Goal: Task Accomplishment & Management: Use online tool/utility

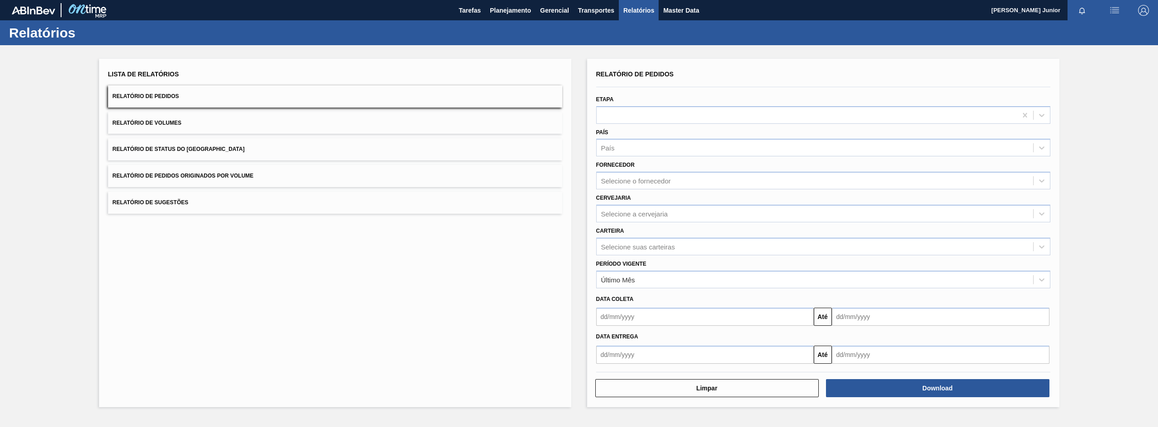
click at [359, 172] on button "Relatório de Pedidos Originados por Volume" at bounding box center [335, 176] width 454 height 22
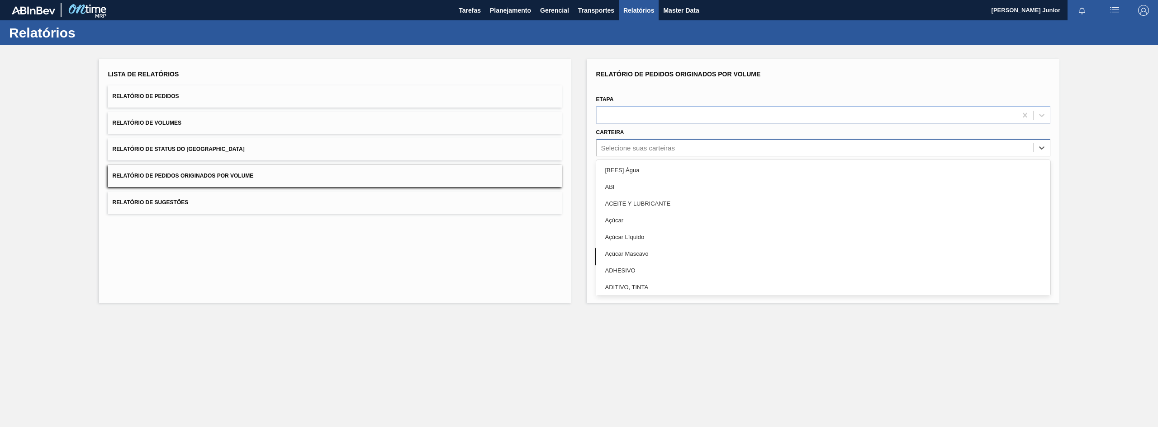
click at [677, 150] on div "Selecione suas carteiras" at bounding box center [814, 148] width 436 height 13
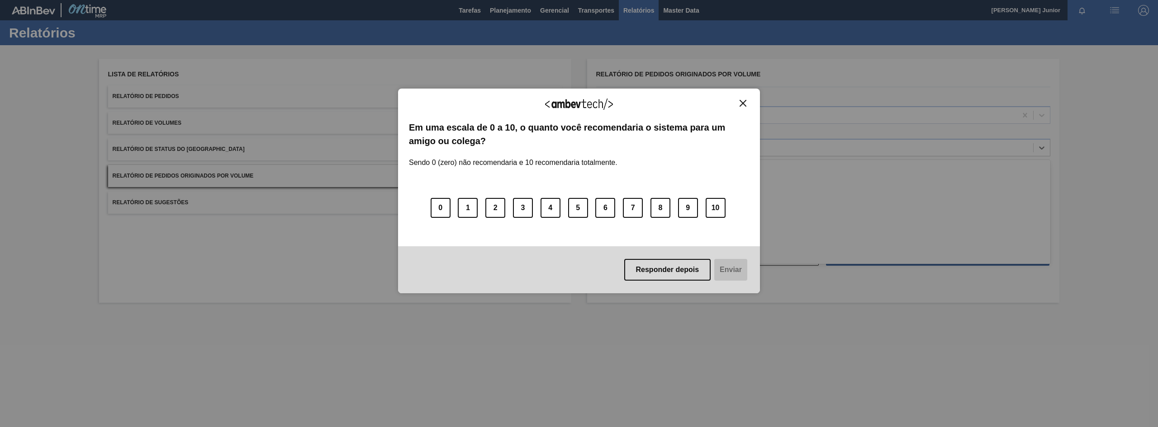
type input "GARR"
click at [748, 100] on button "Close" at bounding box center [743, 103] width 12 height 8
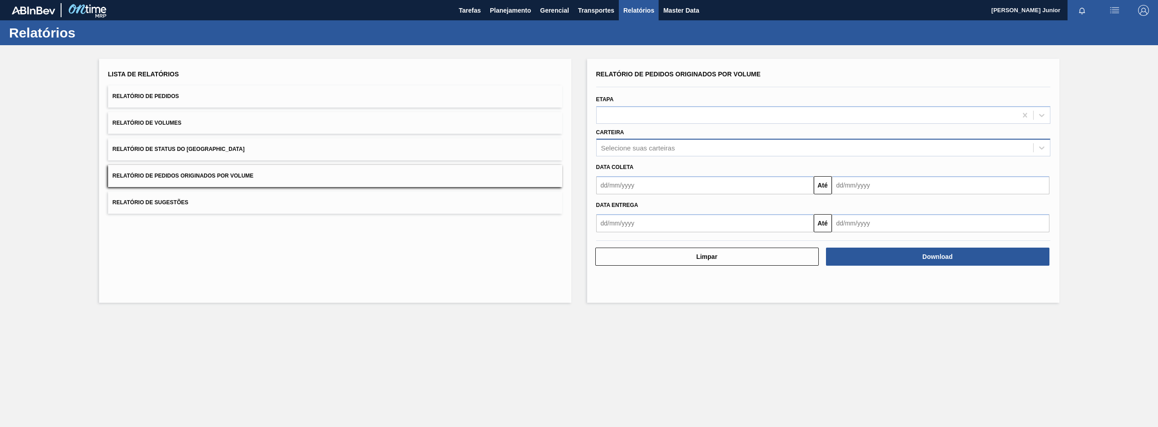
click at [660, 149] on div "Selecione suas carteiras" at bounding box center [638, 148] width 74 height 8
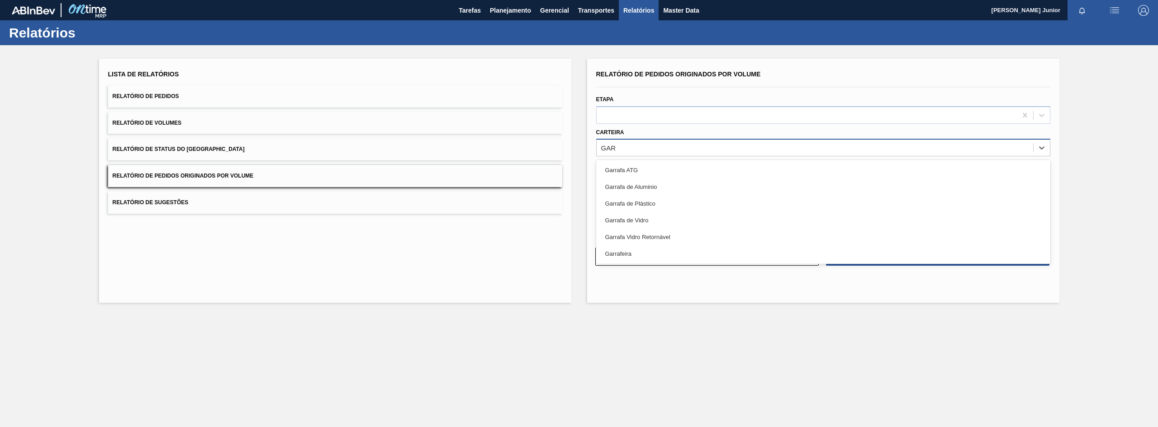
type input "GARR"
click at [660, 212] on div "Garrafa de Vidro" at bounding box center [823, 220] width 454 height 17
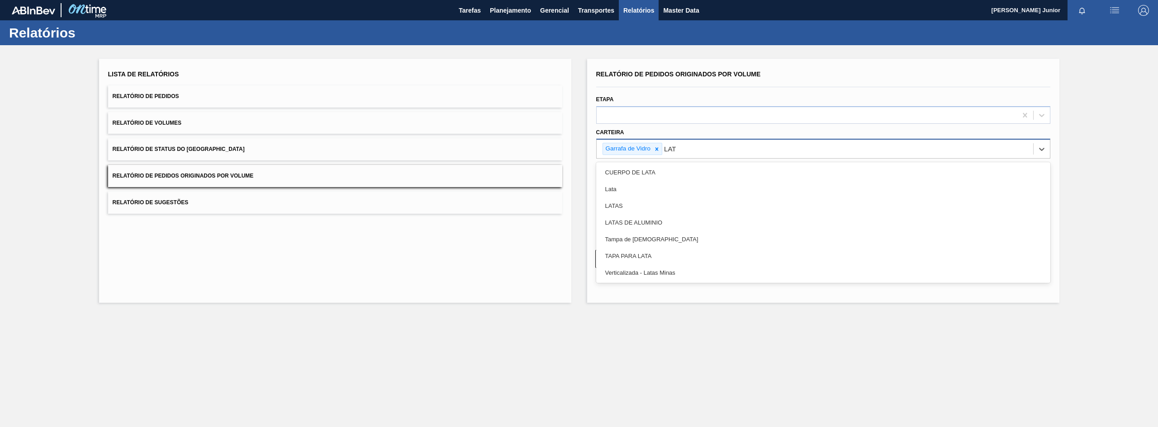
type input "LATA"
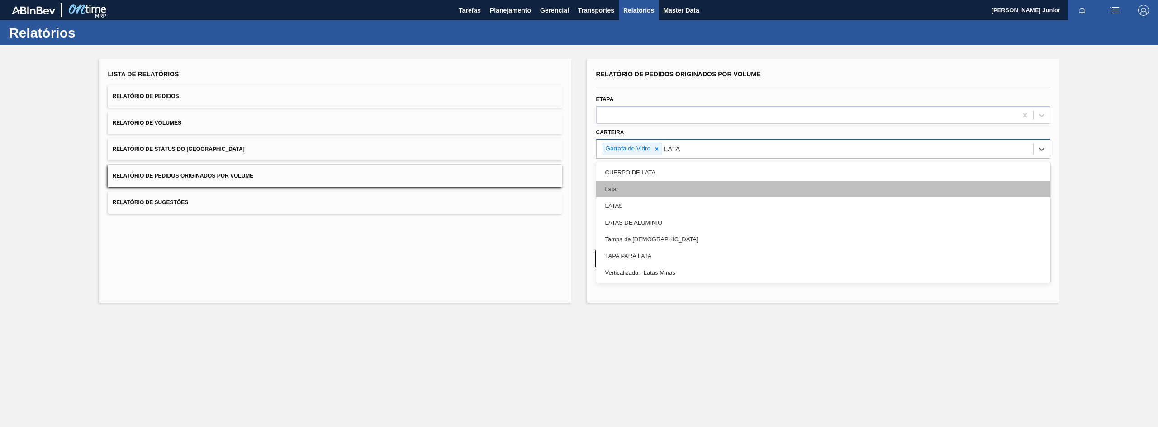
click at [681, 183] on div "Lata" at bounding box center [823, 189] width 454 height 17
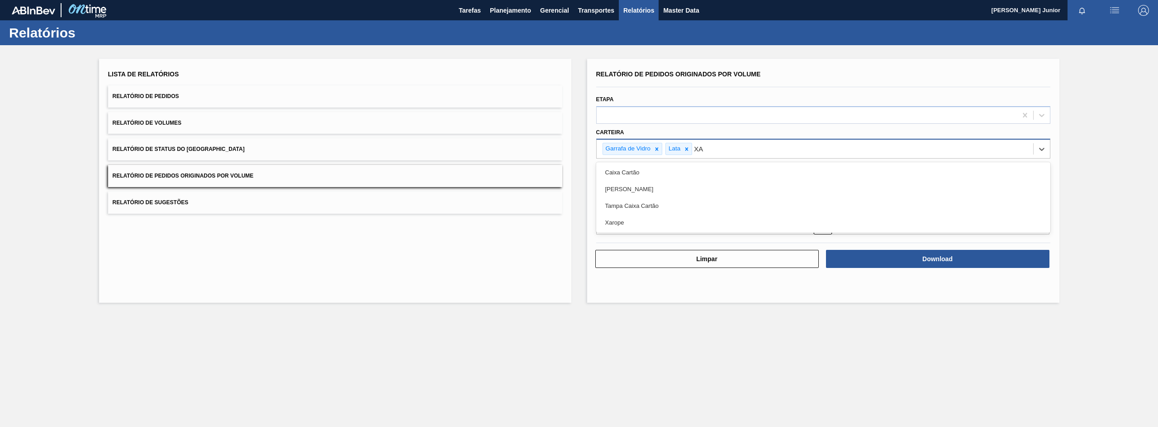
type input "XAR"
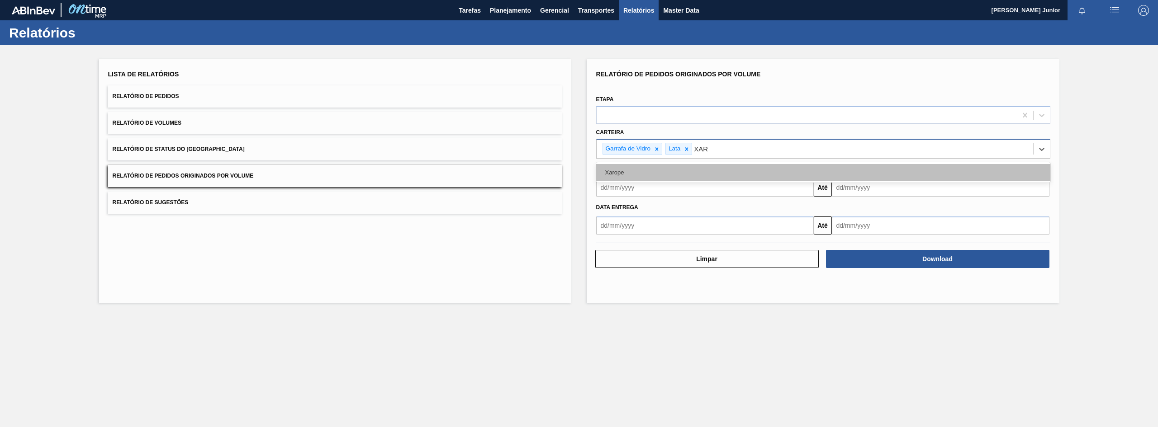
click at [672, 172] on div "Xarope" at bounding box center [823, 172] width 454 height 17
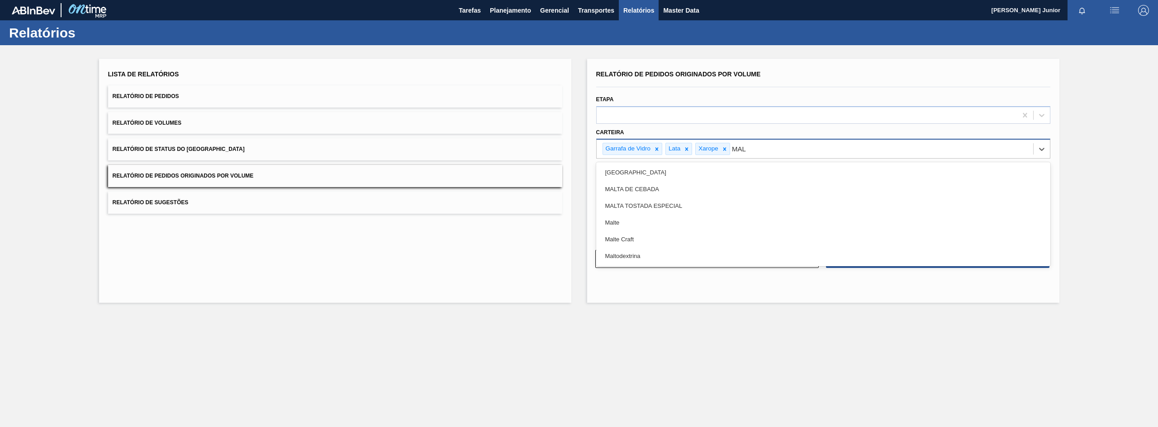
type input "MALT"
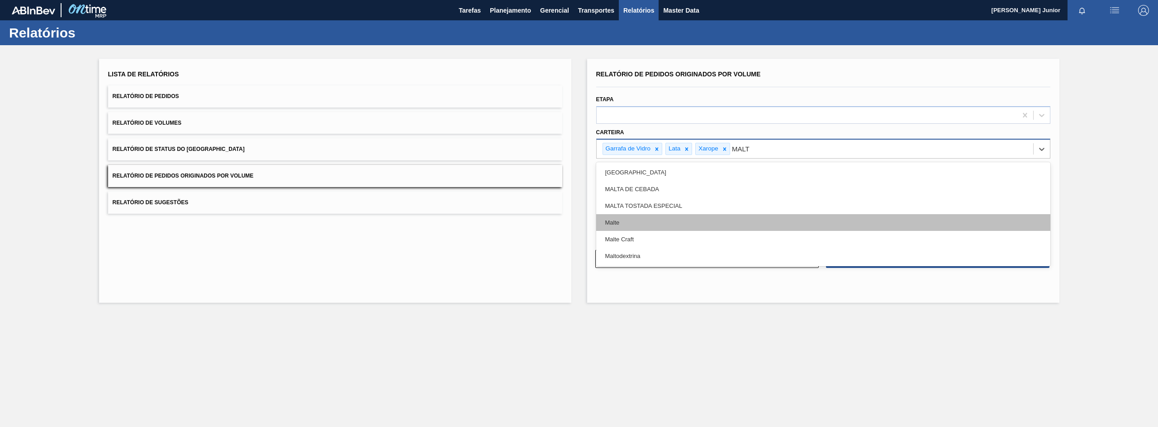
click at [672, 218] on div "Malte" at bounding box center [823, 222] width 454 height 17
type input "A"
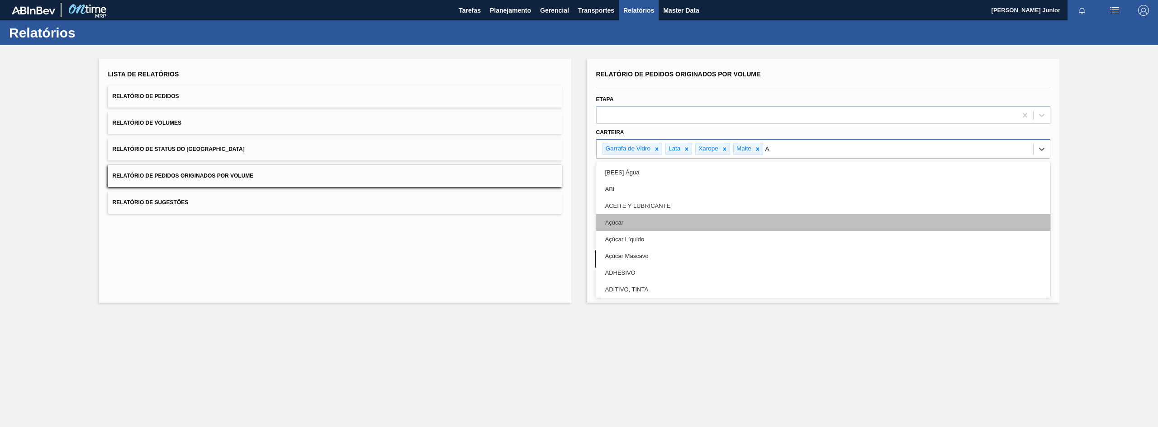
click at [644, 228] on div "Açúcar" at bounding box center [823, 222] width 454 height 17
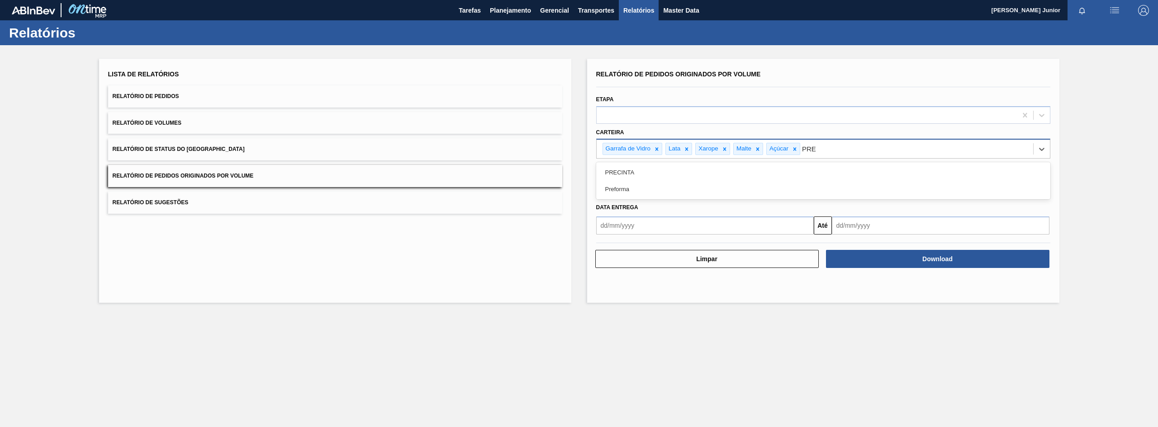
type input "PREF"
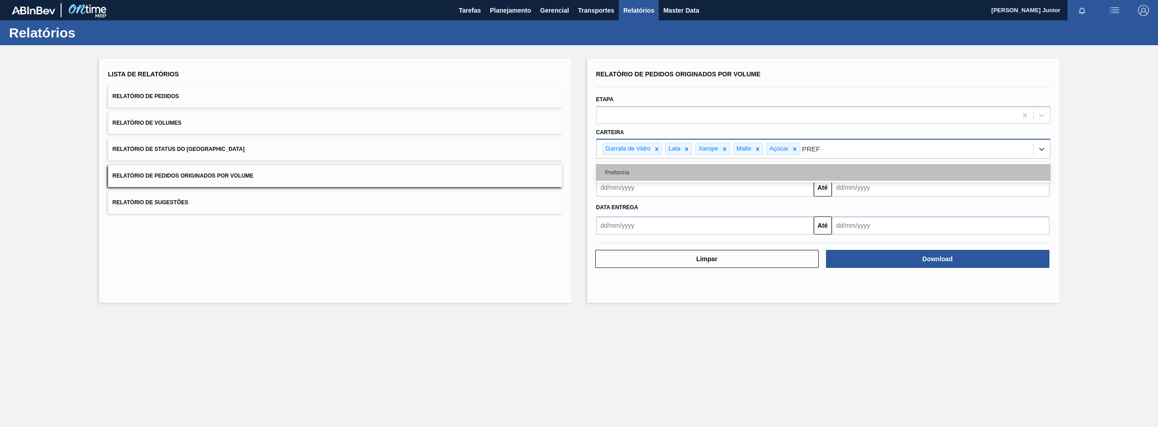
click at [705, 169] on div "Preforma" at bounding box center [823, 172] width 454 height 17
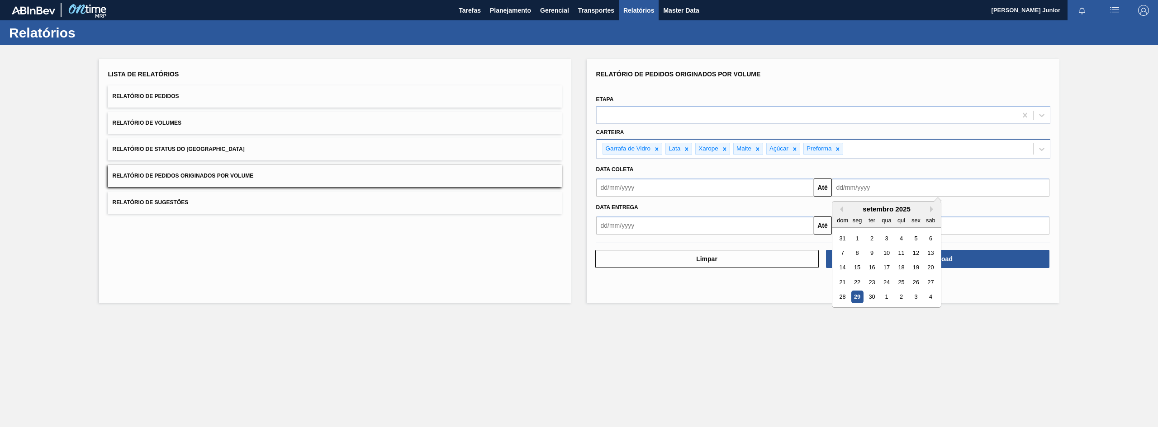
click at [847, 186] on input "text" at bounding box center [941, 188] width 218 height 18
drag, startPoint x: 843, startPoint y: 293, endPoint x: 840, endPoint y: 287, distance: 6.1
click at [843, 293] on div "28" at bounding box center [842, 297] width 12 height 12
type input "[DATE]"
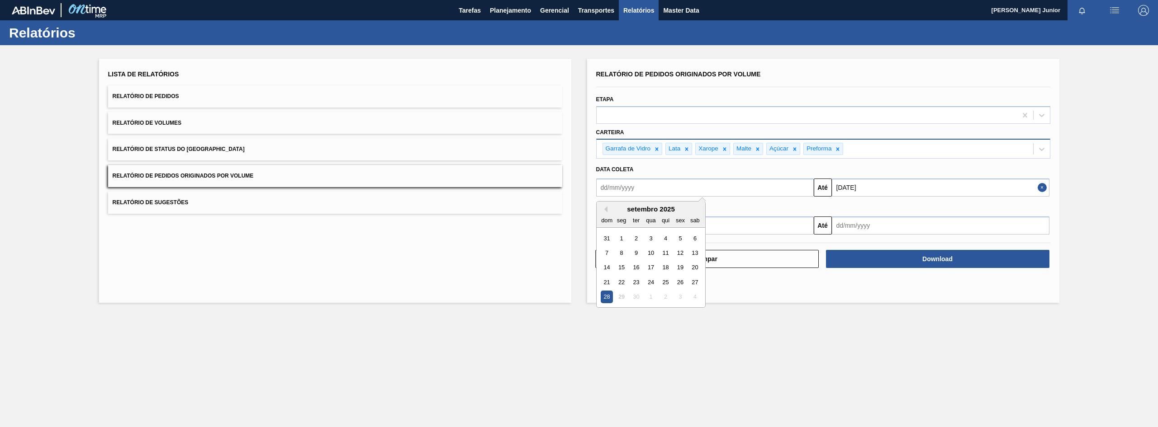
click at [717, 192] on input "text" at bounding box center [705, 188] width 218 height 18
click at [607, 208] on button "Previous Month" at bounding box center [604, 209] width 6 height 6
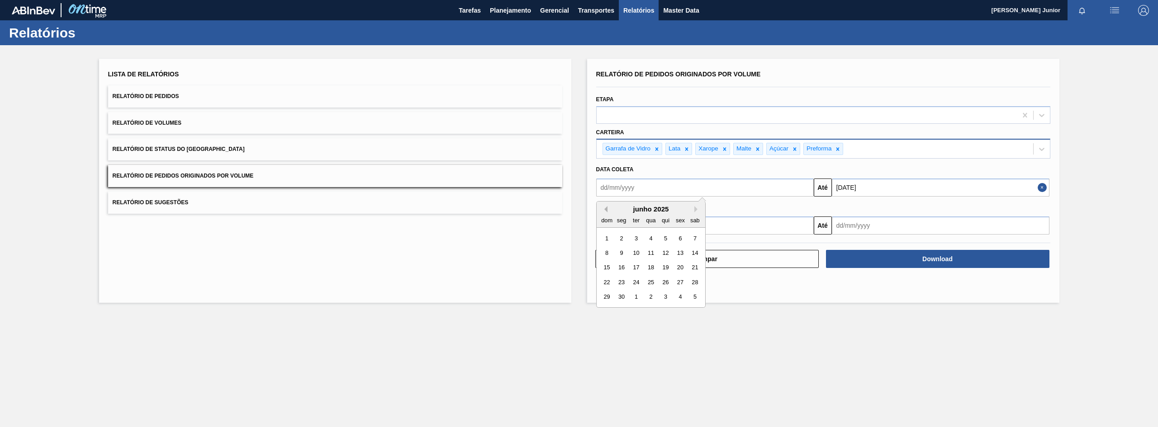
click at [607, 208] on button "Previous Month" at bounding box center [604, 209] width 6 height 6
click at [646, 239] on div "1" at bounding box center [650, 238] width 12 height 12
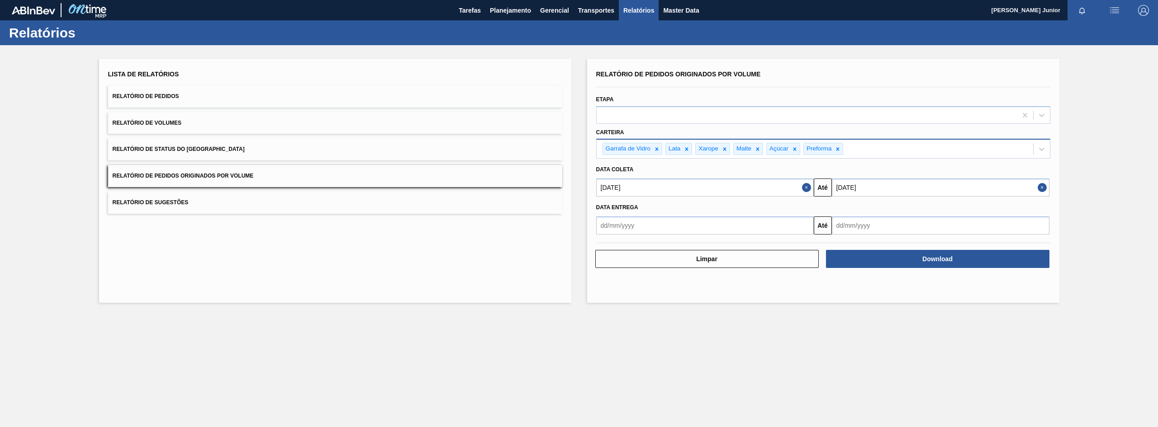
type input "[DATE]"
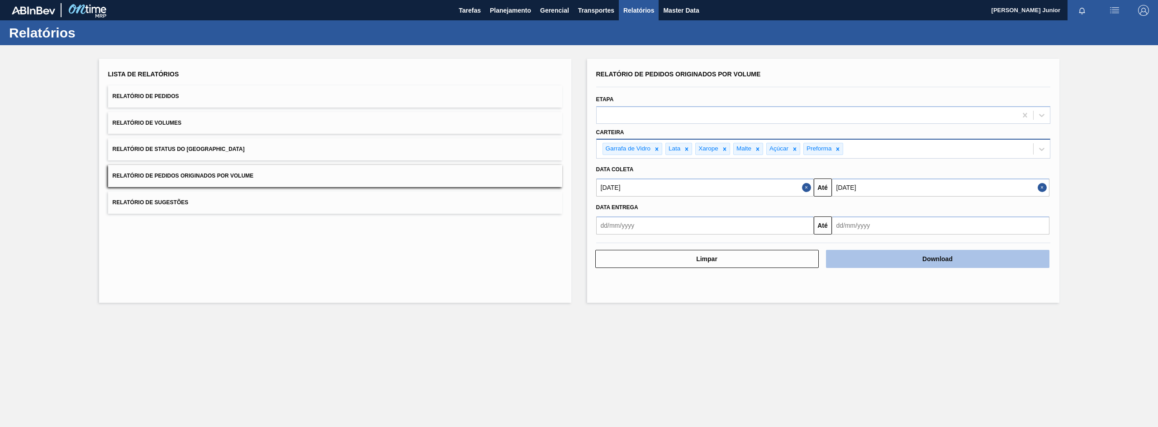
click at [904, 261] on button "Download" at bounding box center [937, 259] width 223 height 18
